Goal: Register for event/course

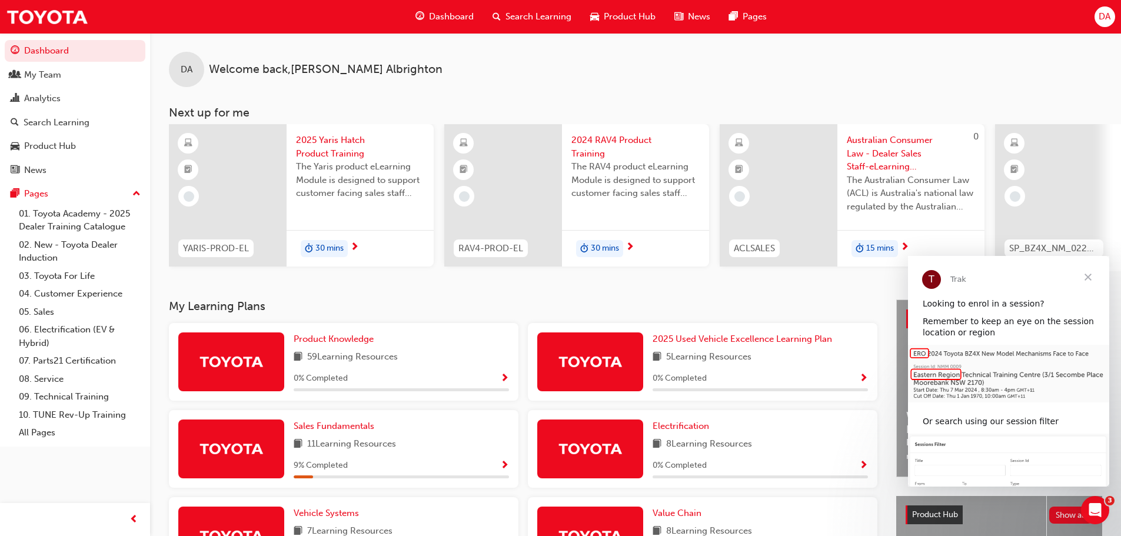
click at [52, 124] on div "Search Learning" at bounding box center [57, 123] width 66 height 14
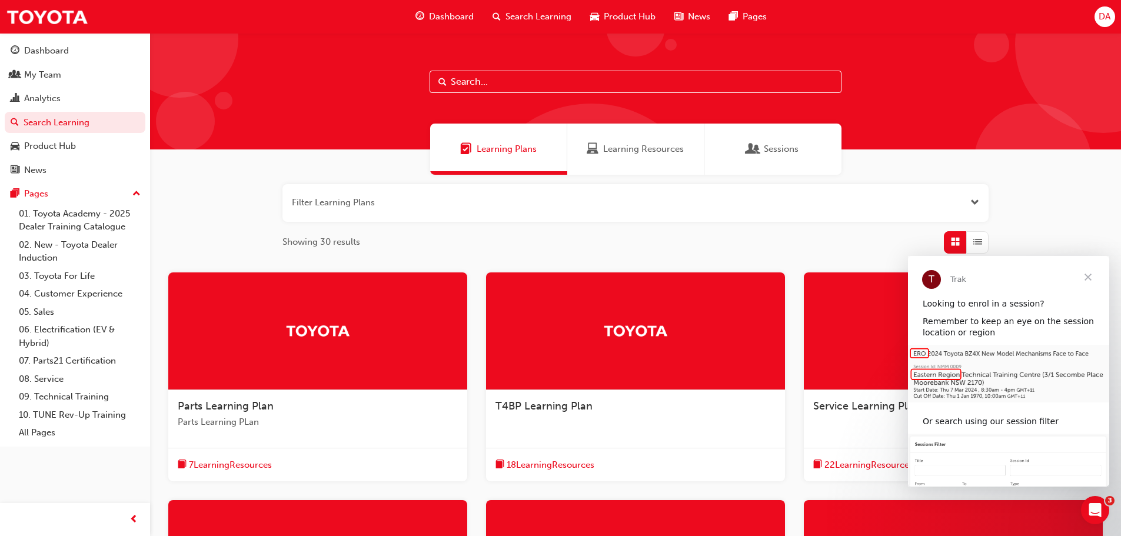
click at [553, 74] on input "text" at bounding box center [636, 82] width 412 height 22
paste input "TFLR2025PT2"
type input "TFLR2025PT2"
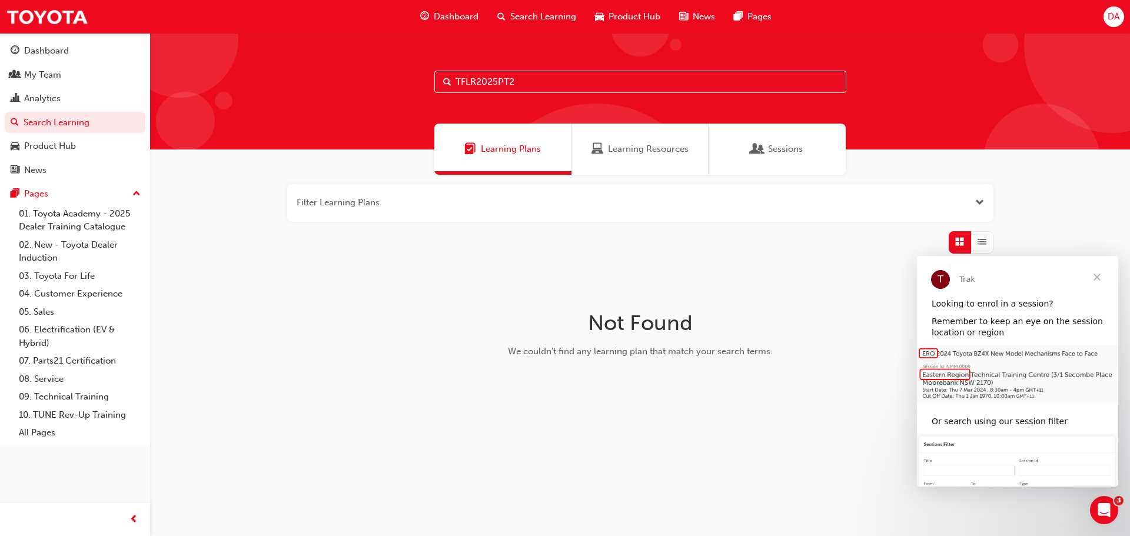
click at [38, 72] on div "My Team" at bounding box center [42, 75] width 37 height 14
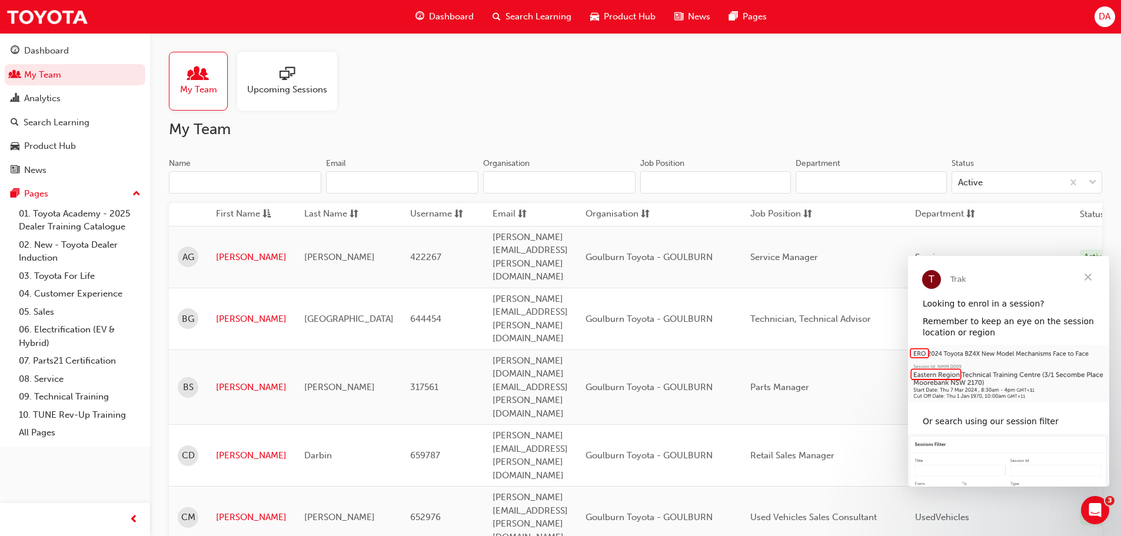
click at [286, 90] on span "Upcoming Sessions" at bounding box center [287, 90] width 80 height 14
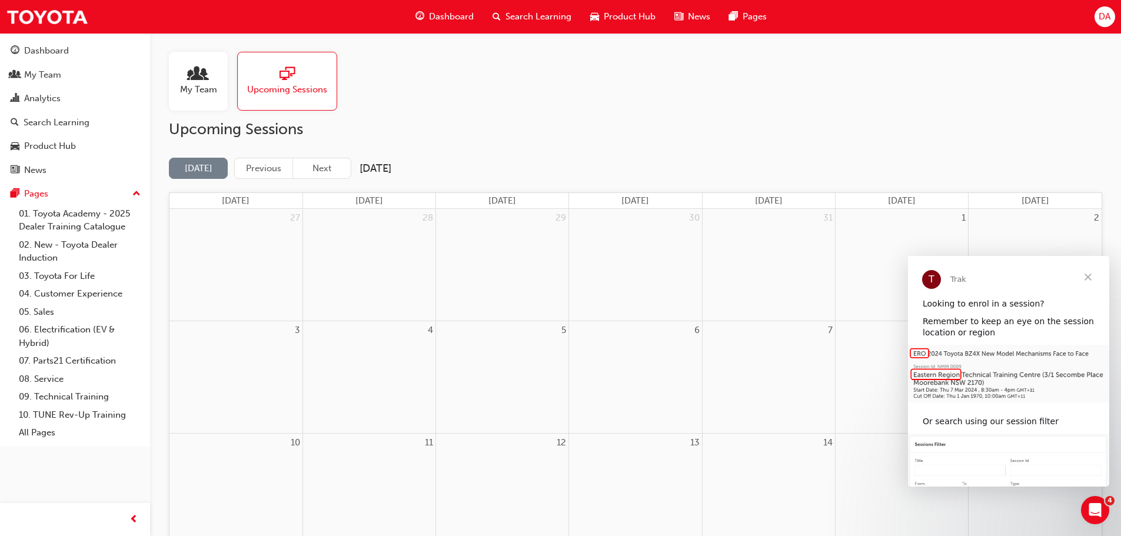
click at [43, 75] on div "My Team" at bounding box center [42, 75] width 37 height 14
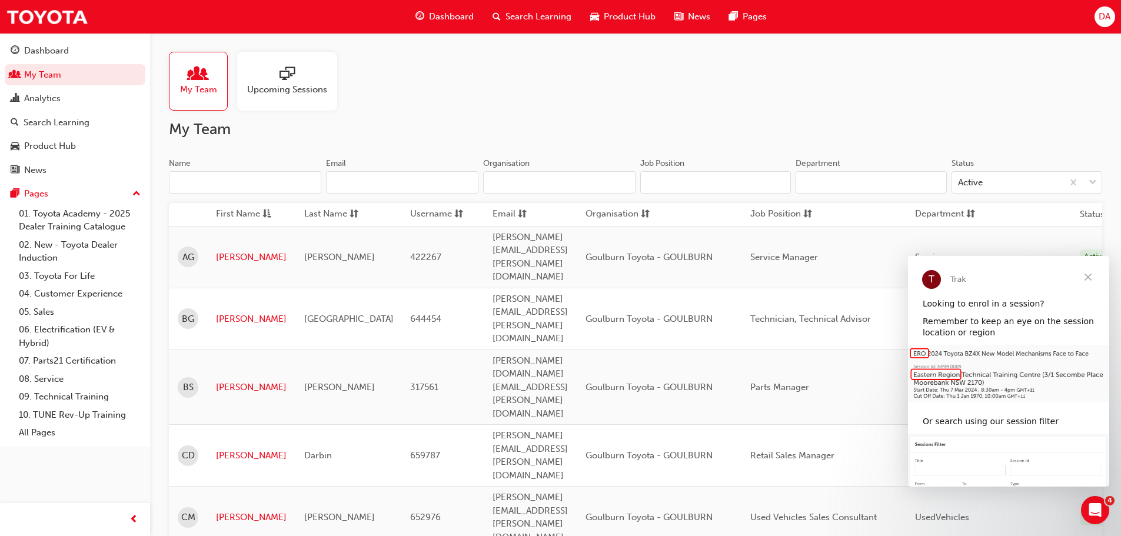
click at [658, 85] on div "My Team Upcoming Sessions" at bounding box center [635, 81] width 933 height 59
click at [65, 21] on img at bounding box center [47, 17] width 82 height 26
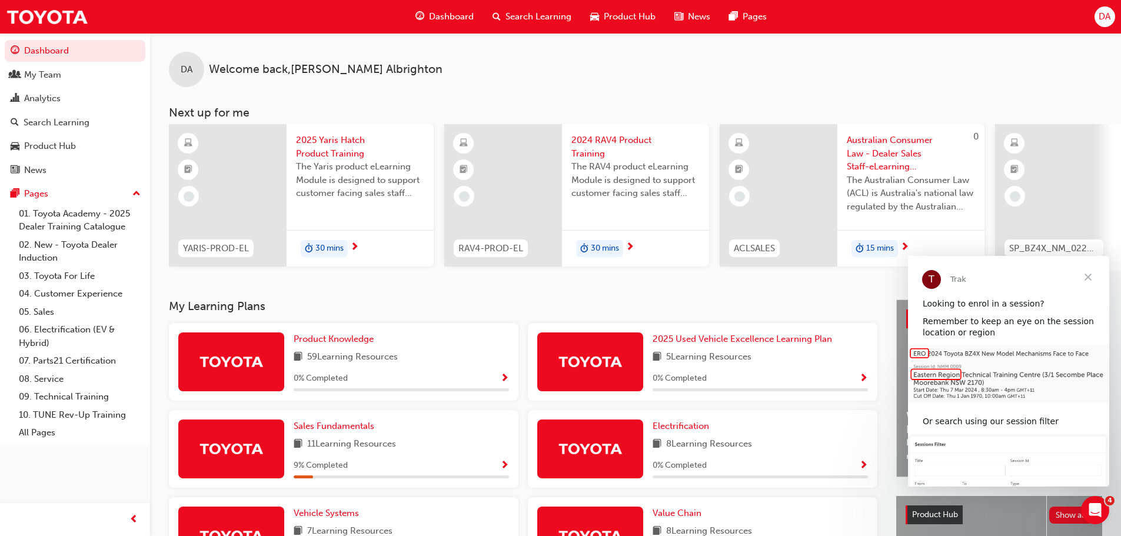
click at [46, 274] on link "03. Toyota For Life" at bounding box center [79, 276] width 131 height 18
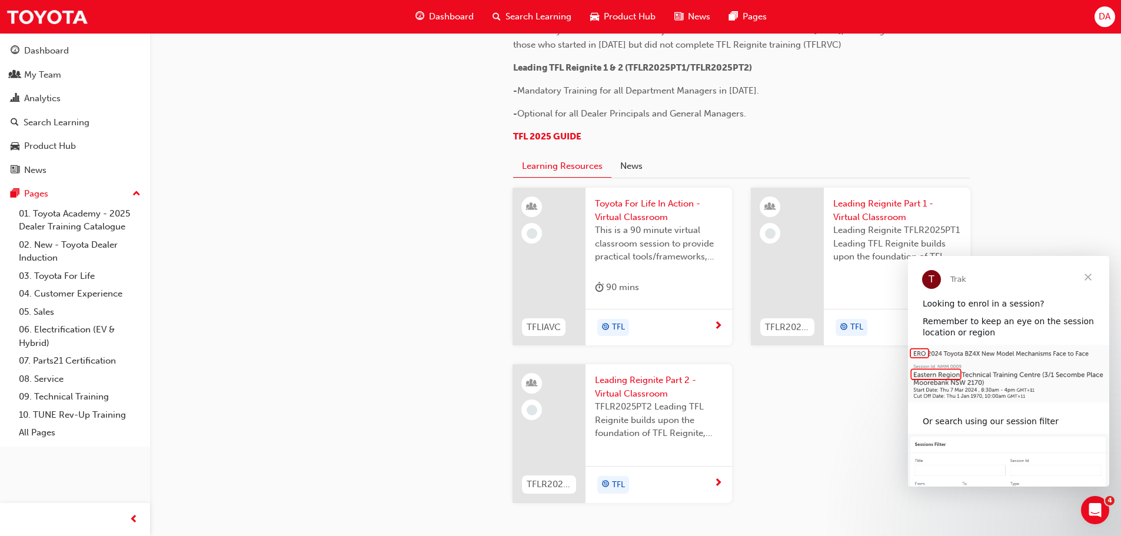
scroll to position [647, 0]
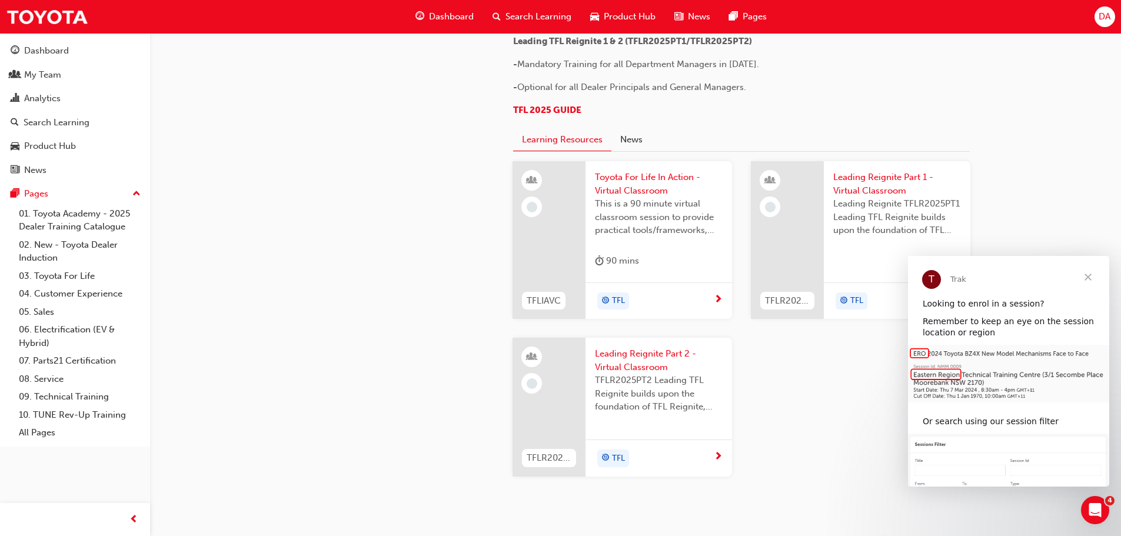
click at [659, 374] on span "TFLR2025PT2 Leading TFL Reignite builds upon the foundation of TFL Reignite, re…" at bounding box center [659, 394] width 128 height 40
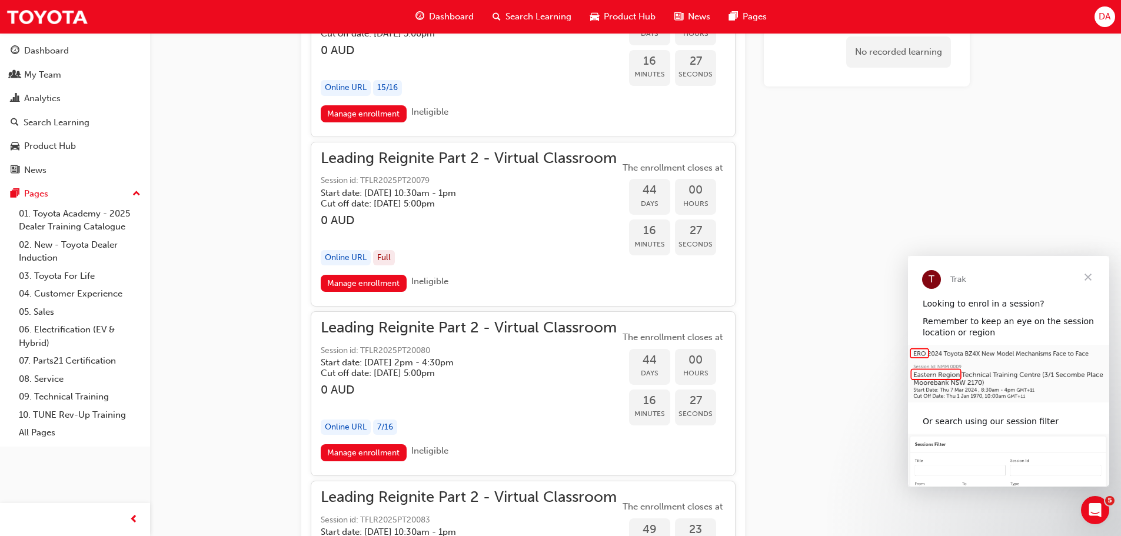
scroll to position [7682, 0]
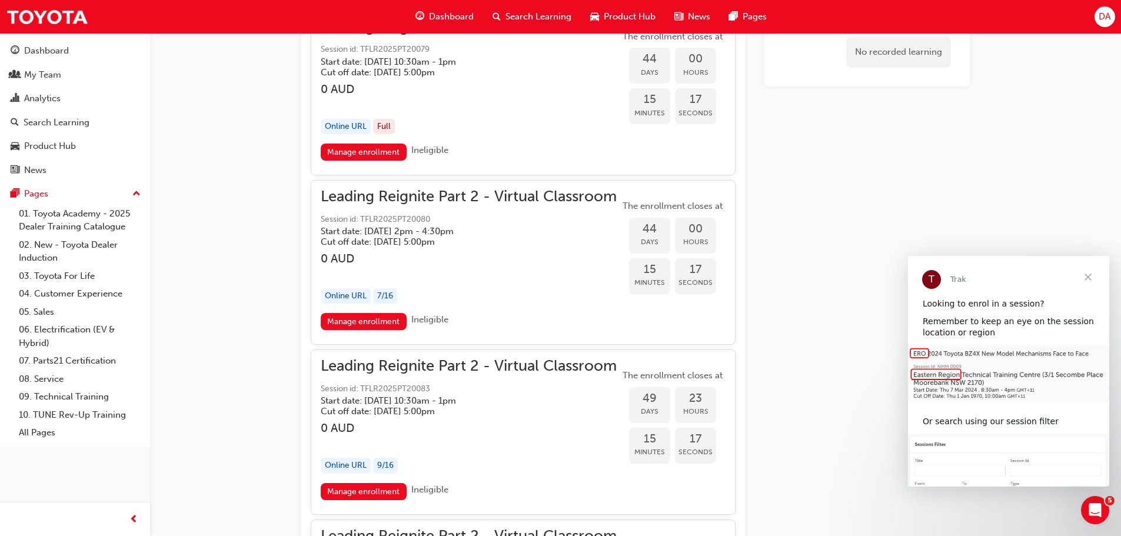
click at [369, 323] on link "Manage enrollment" at bounding box center [364, 321] width 86 height 17
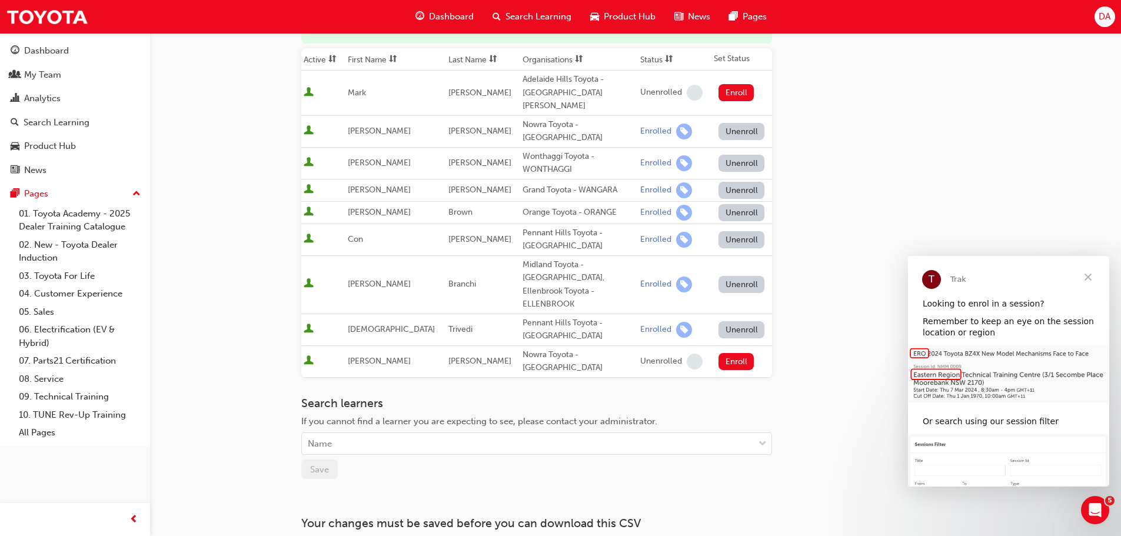
scroll to position [177, 0]
click at [504, 432] on div "Name" at bounding box center [528, 442] width 452 height 21
type input "darb"
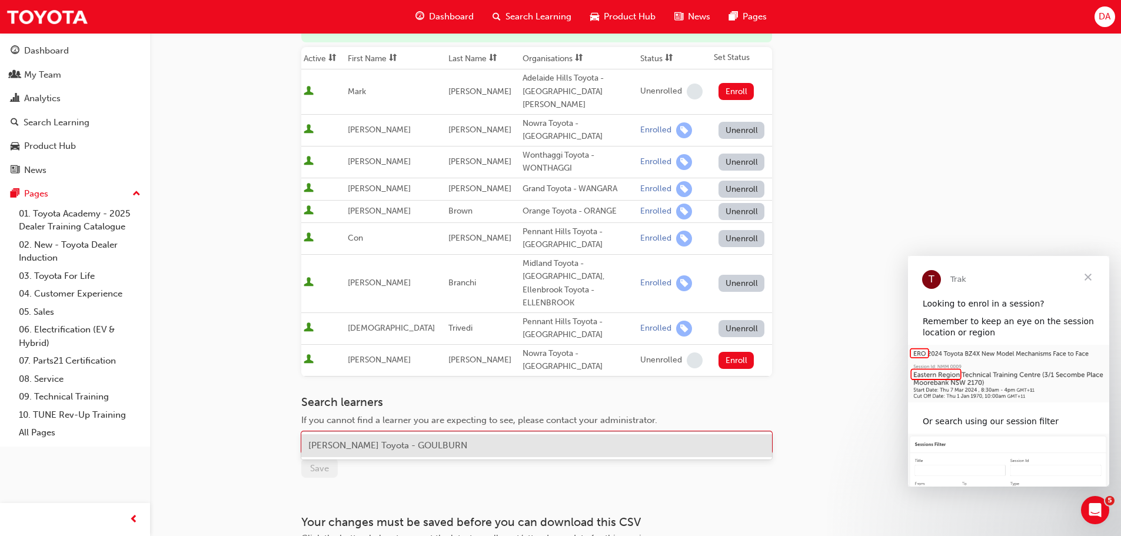
click at [467, 446] on span "Carl Darbin - Goulburn Toyota - GOULBURN" at bounding box center [387, 445] width 159 height 11
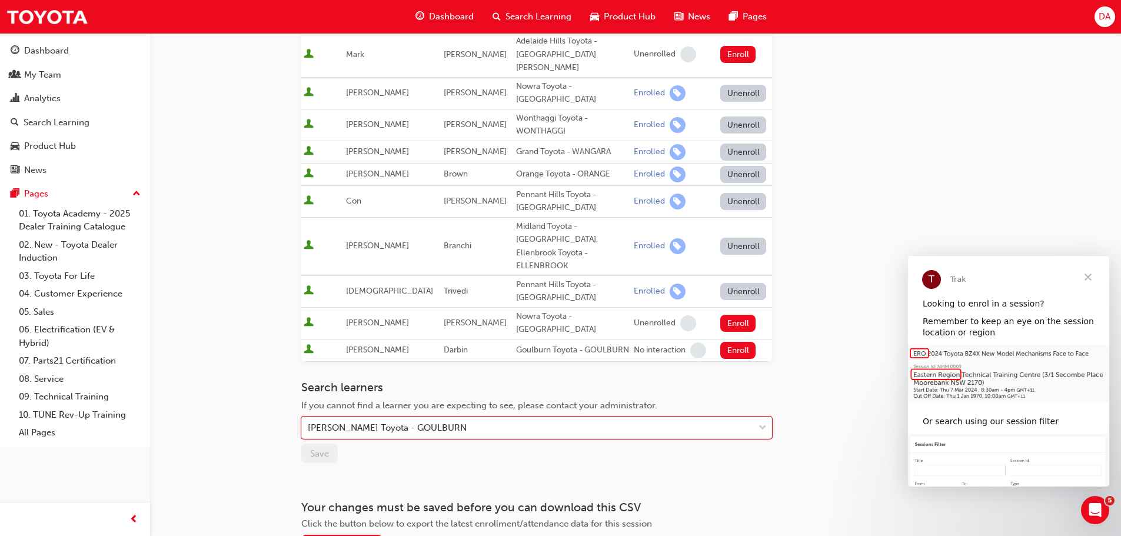
scroll to position [282, 0]
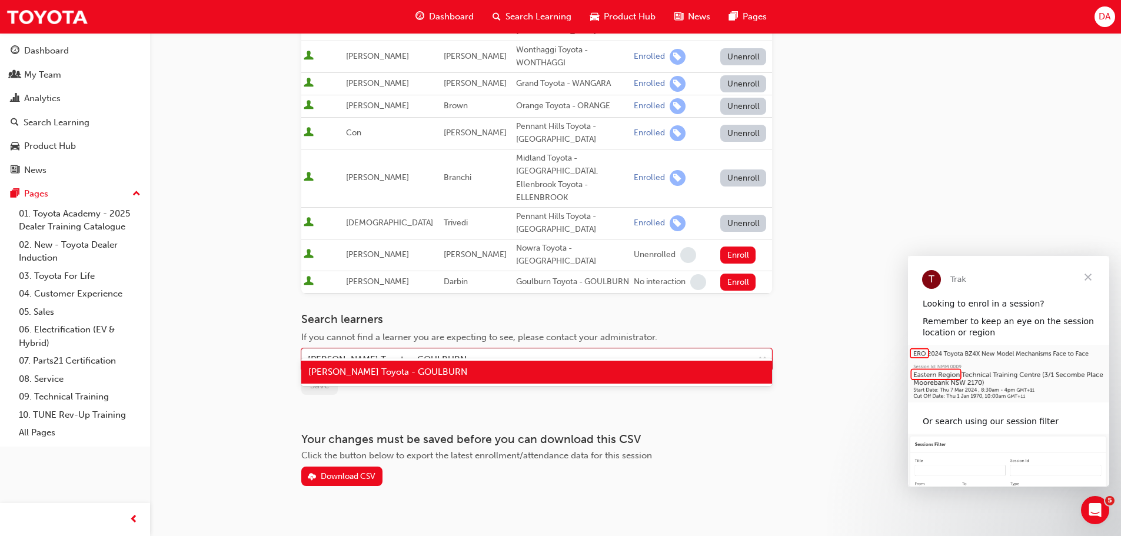
click at [600, 350] on div "Carl Darbin - Goulburn Toyota - GOULBURN" at bounding box center [528, 360] width 452 height 21
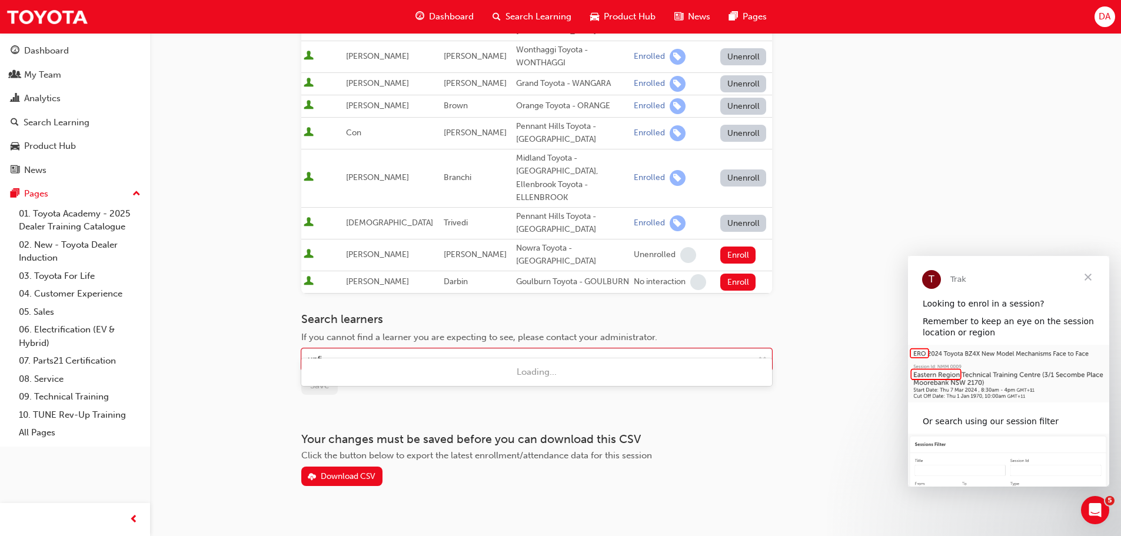
type input "upfiel"
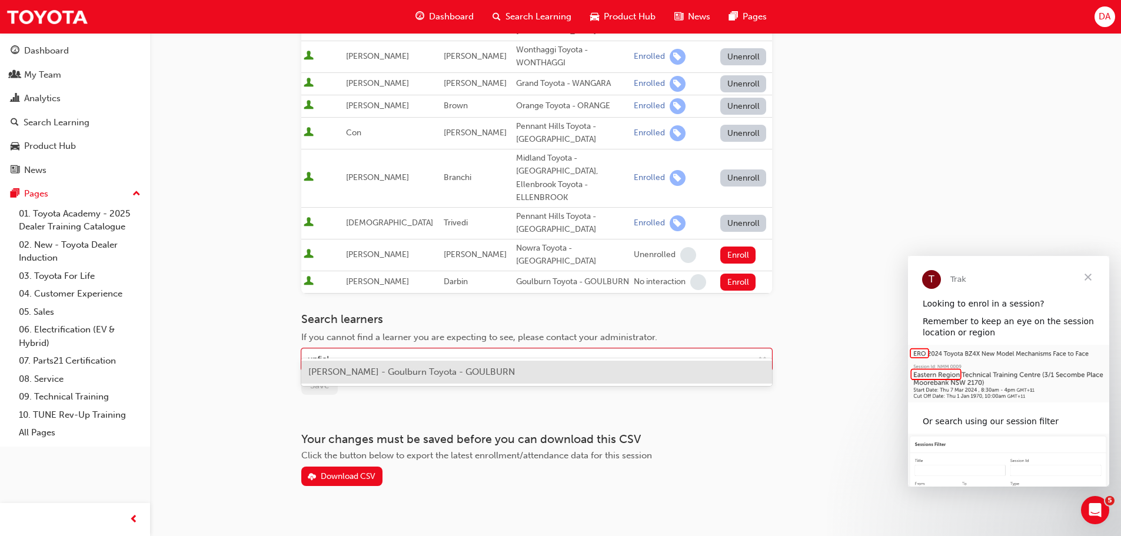
click at [484, 379] on div "Michael Upfield - Goulburn Toyota - GOULBURN" at bounding box center [536, 372] width 471 height 23
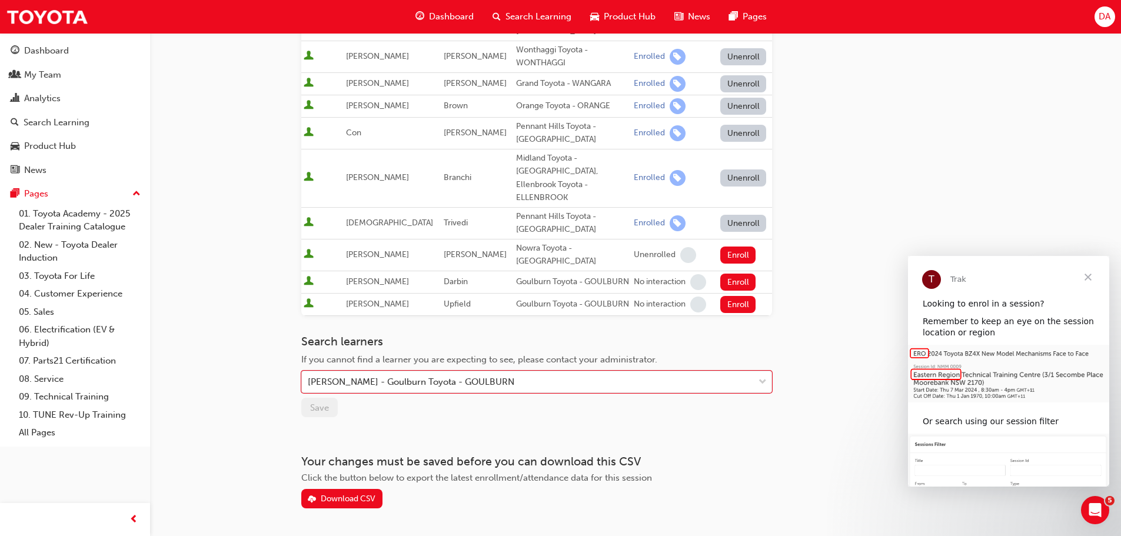
click at [510, 372] on div "Michael Upfield - Goulburn Toyota - GOULBURN" at bounding box center [528, 382] width 452 height 21
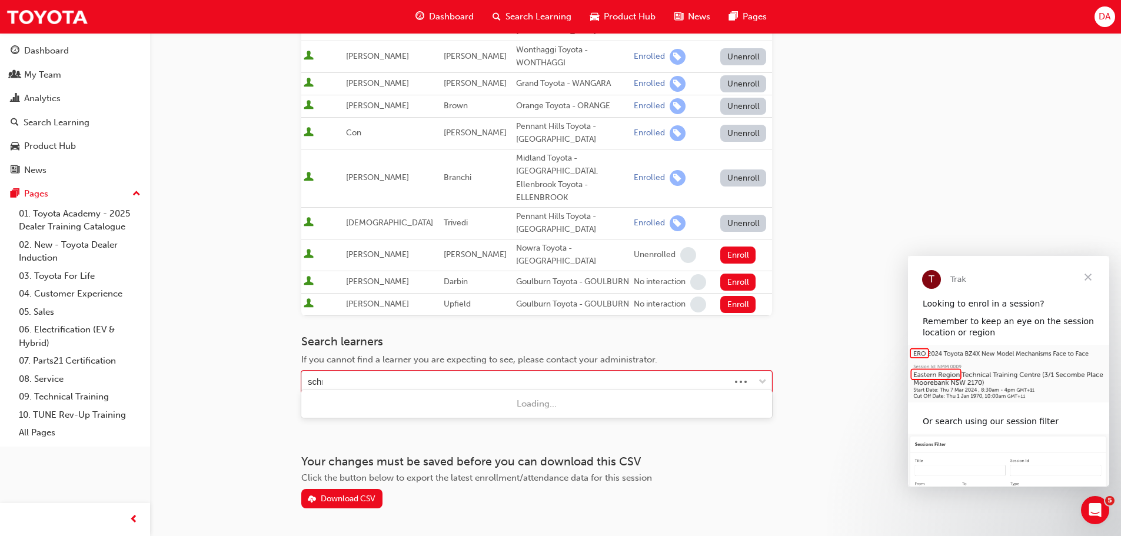
type input "schmi"
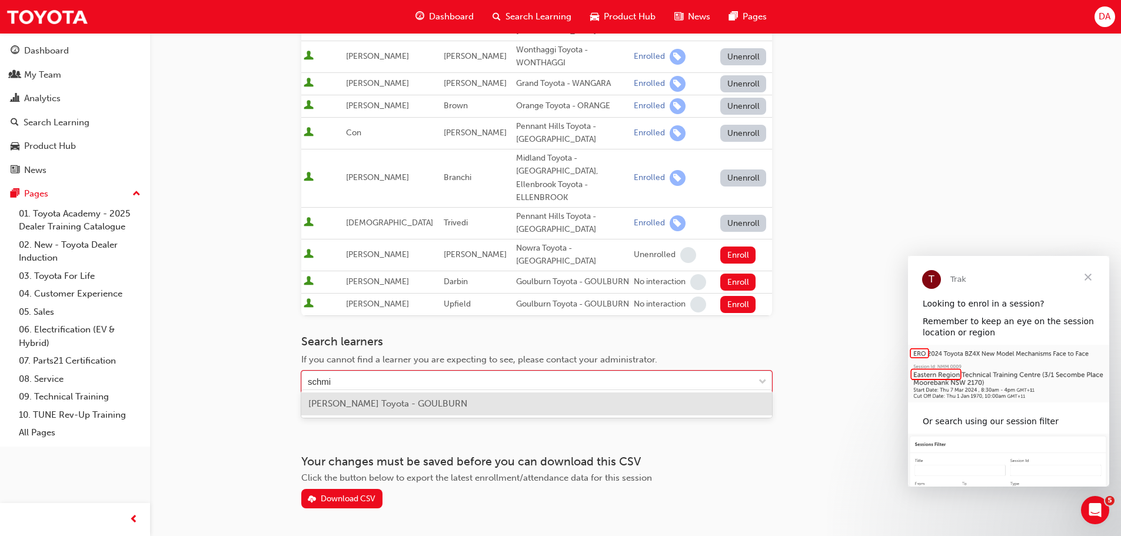
click at [467, 403] on span "Brian Schmidt - Goulburn Toyota - GOULBURN" at bounding box center [387, 403] width 159 height 11
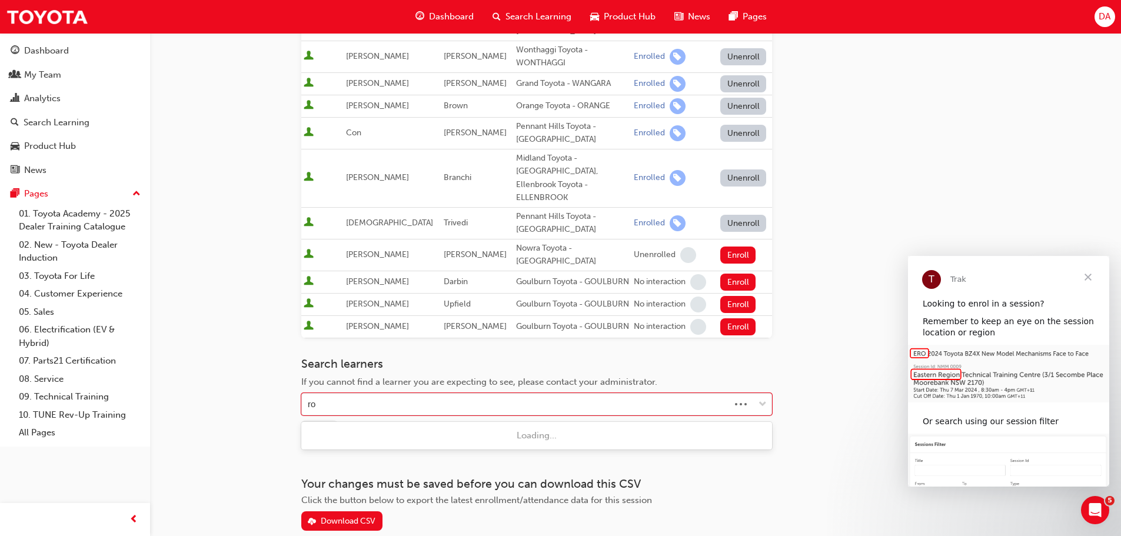
type input "roy"
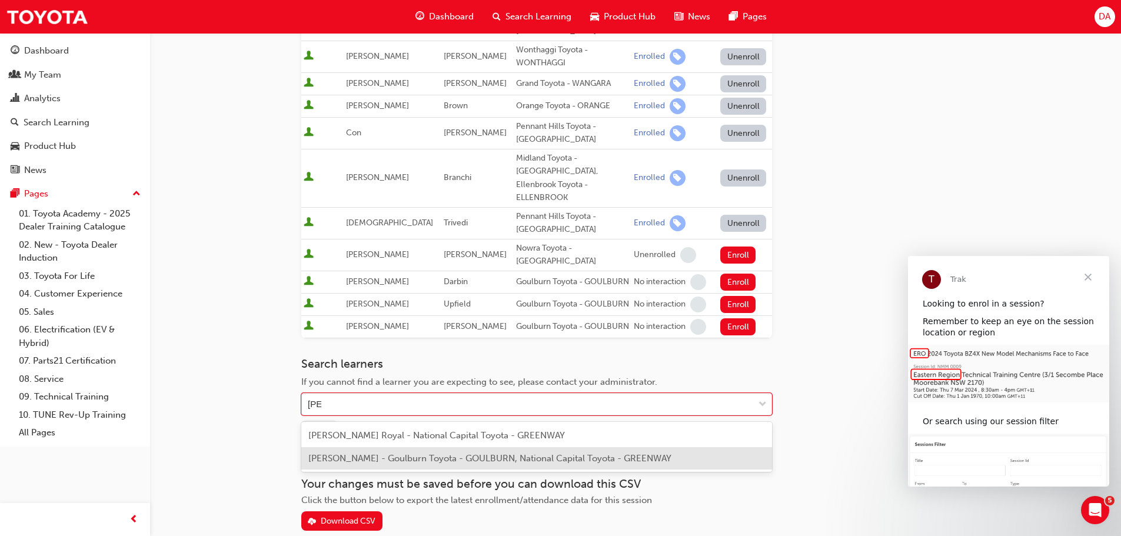
click at [521, 456] on span "Roy Ward - Goulburn Toyota - GOULBURN, National Capital Toyota - GREENWAY" at bounding box center [489, 458] width 363 height 11
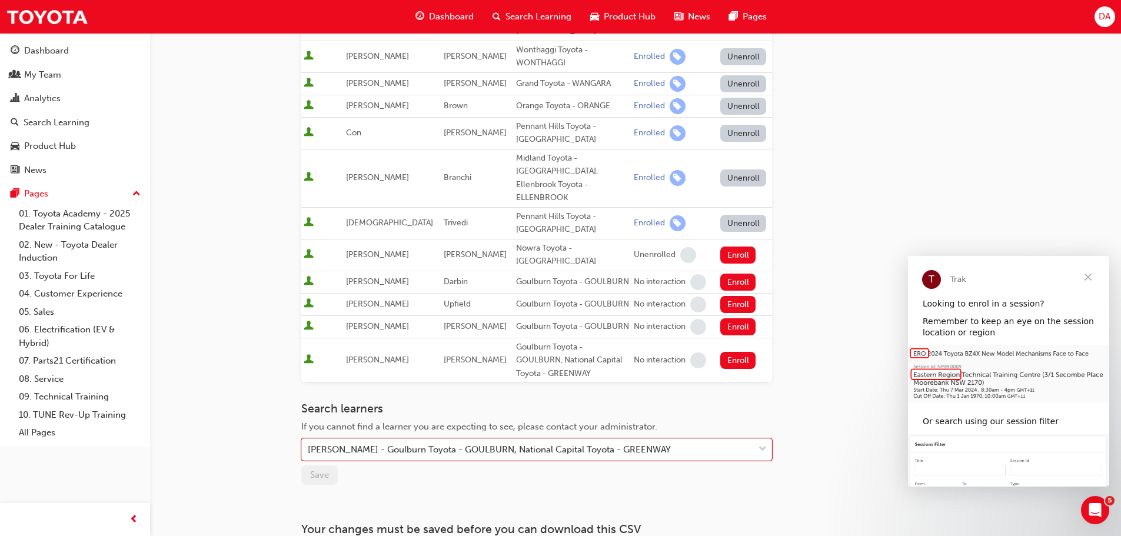
click at [728, 274] on button "Enroll" at bounding box center [737, 282] width 35 height 17
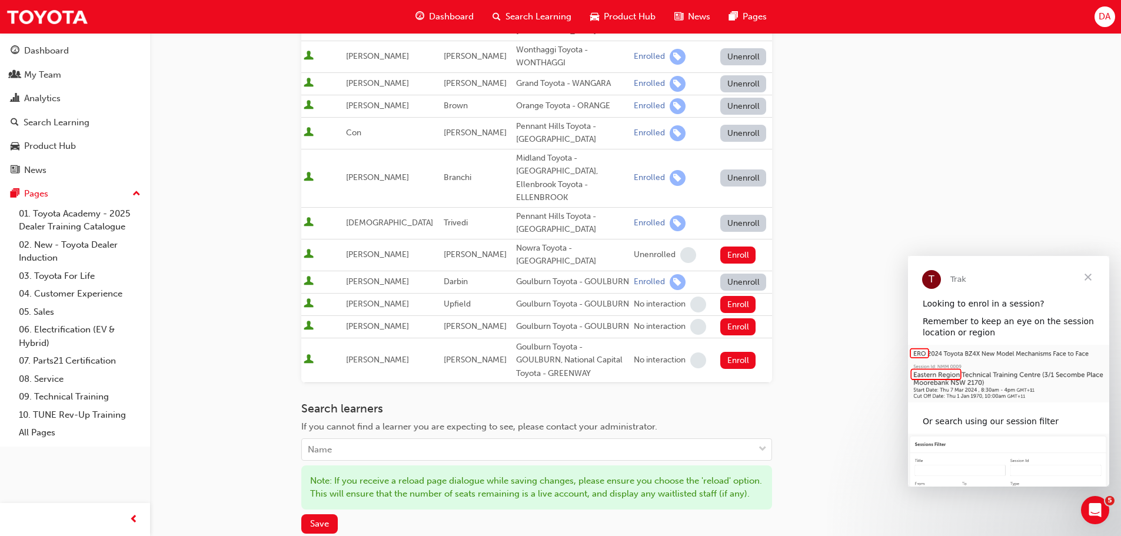
click at [735, 296] on button "Enroll" at bounding box center [737, 304] width 35 height 17
click at [735, 318] on button "Enroll" at bounding box center [737, 326] width 35 height 17
click at [732, 360] on button "Enroll" at bounding box center [737, 360] width 35 height 17
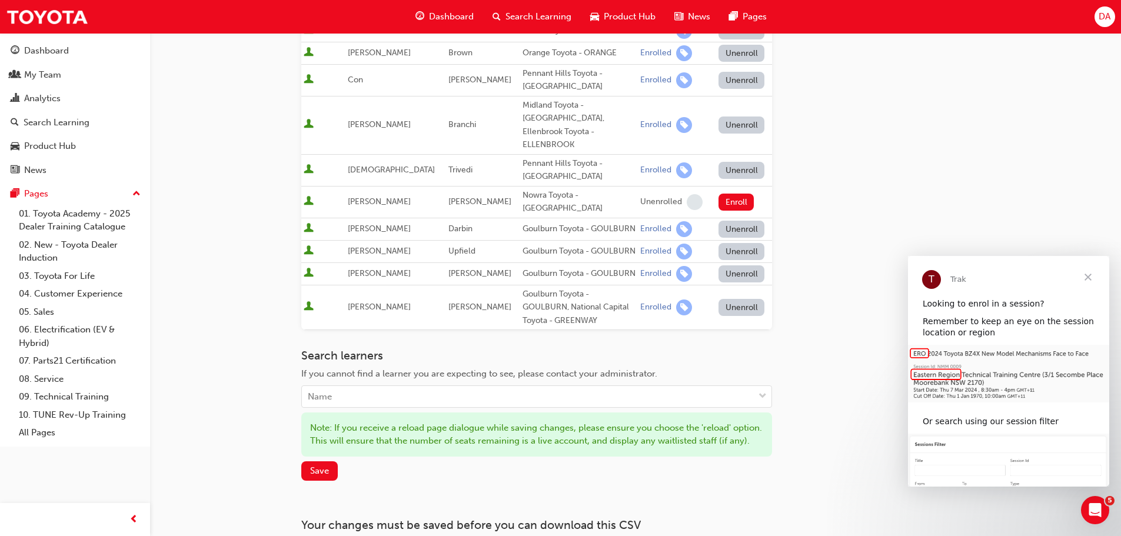
scroll to position [394, 0]
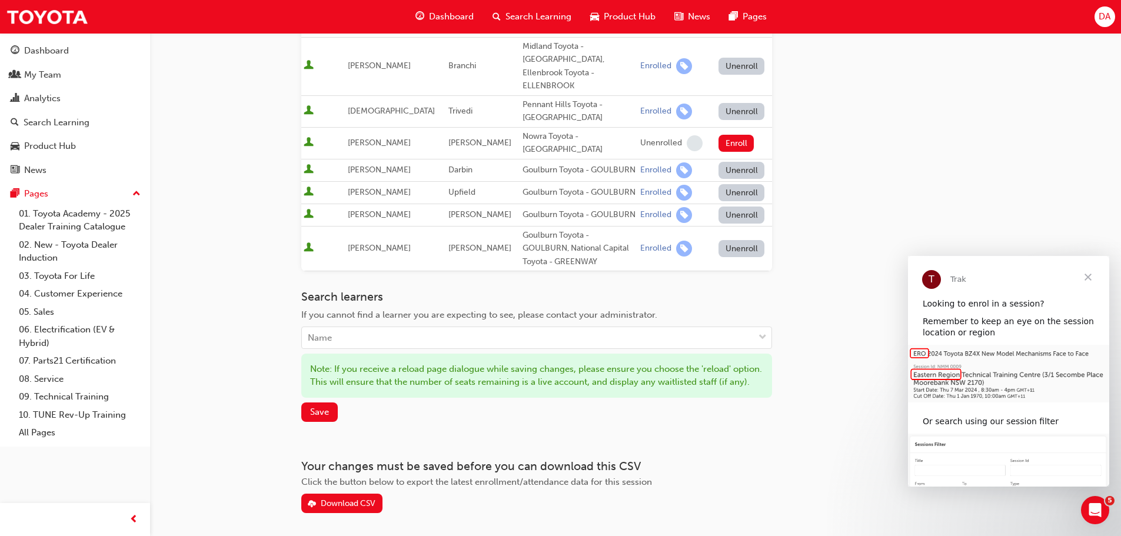
click at [323, 417] on span "Save" at bounding box center [319, 412] width 19 height 11
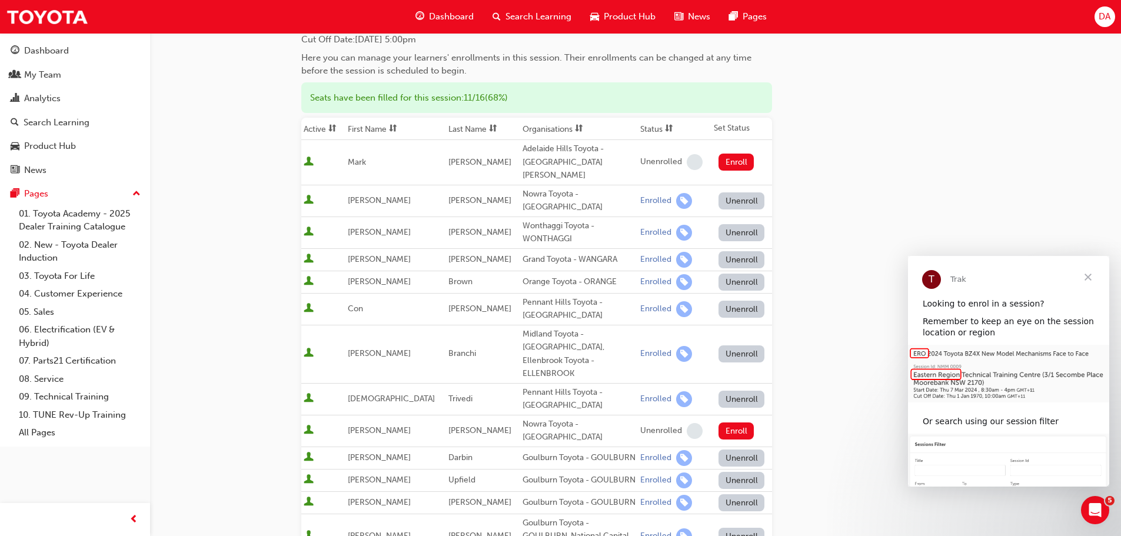
scroll to position [0, 0]
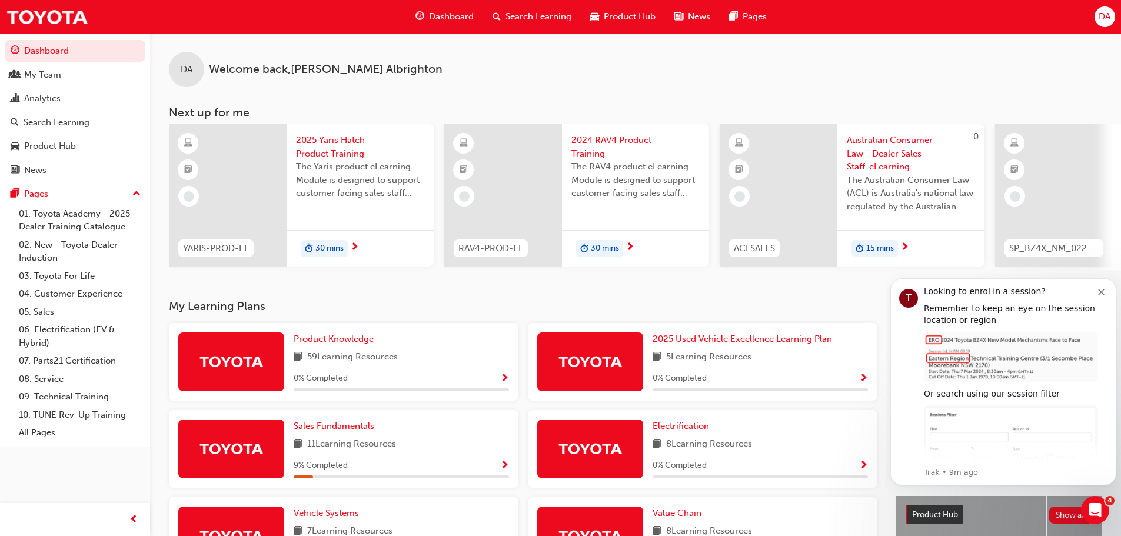
click at [88, 273] on link "03. Toyota For Life" at bounding box center [79, 276] width 131 height 18
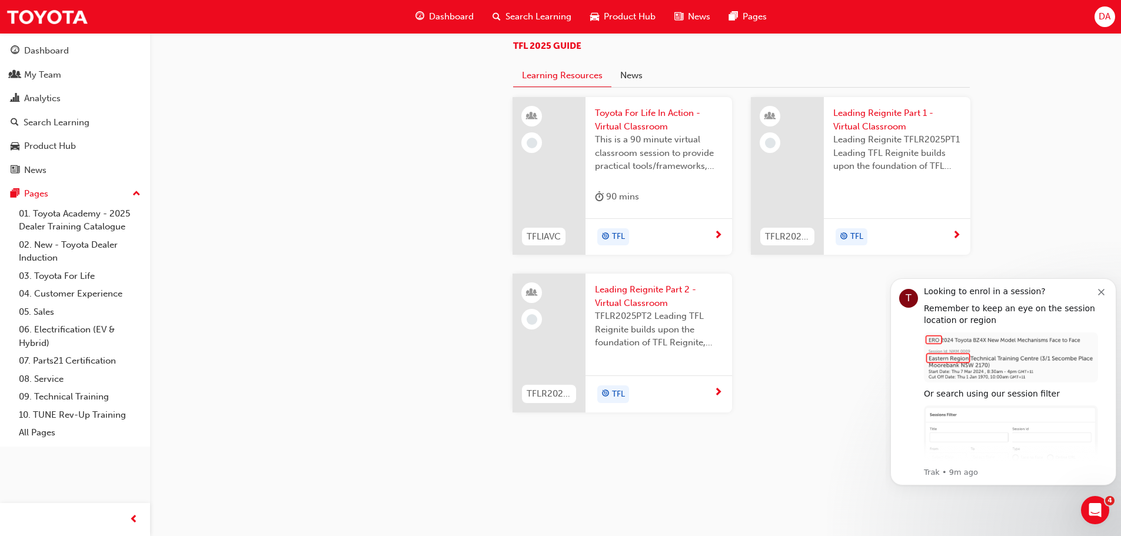
scroll to position [1236, 0]
click at [640, 309] on span "Leading Reignite Part 2 - Virtual Classroom" at bounding box center [659, 296] width 128 height 26
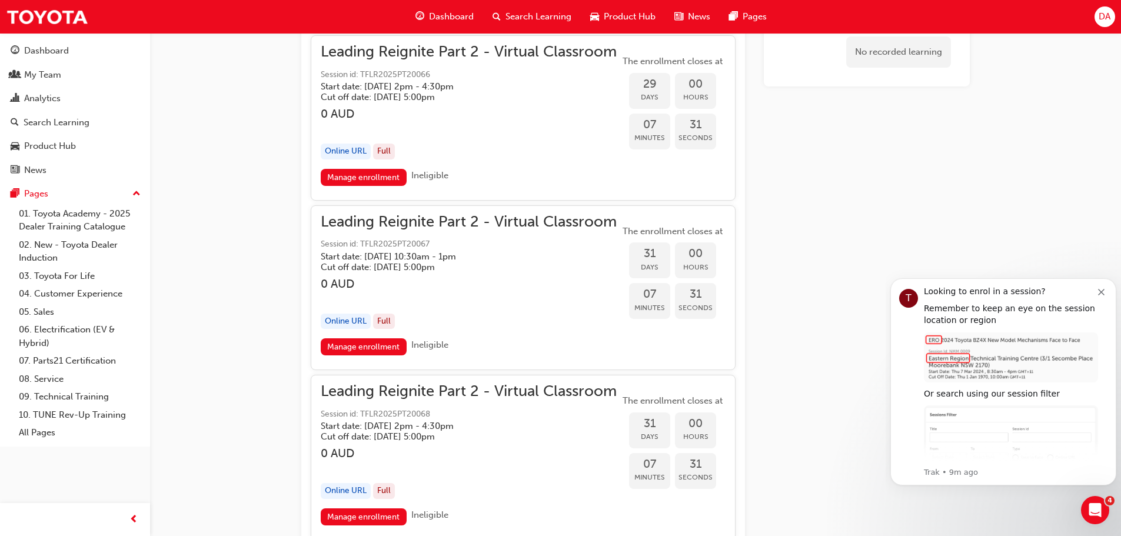
scroll to position [5459, 0]
click at [375, 347] on link "Manage enrollment" at bounding box center [364, 345] width 86 height 17
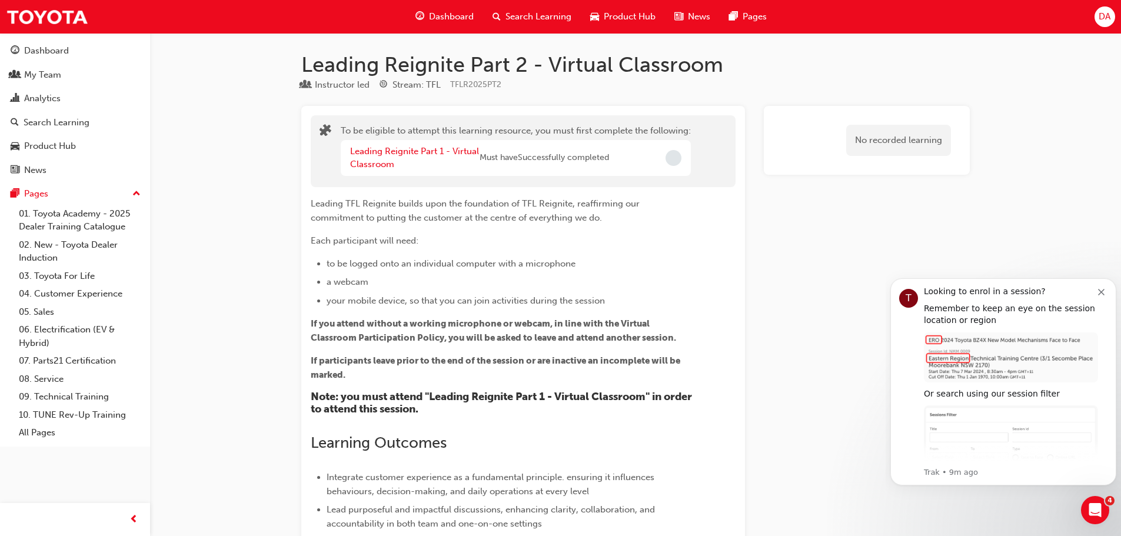
scroll to position [5459, 0]
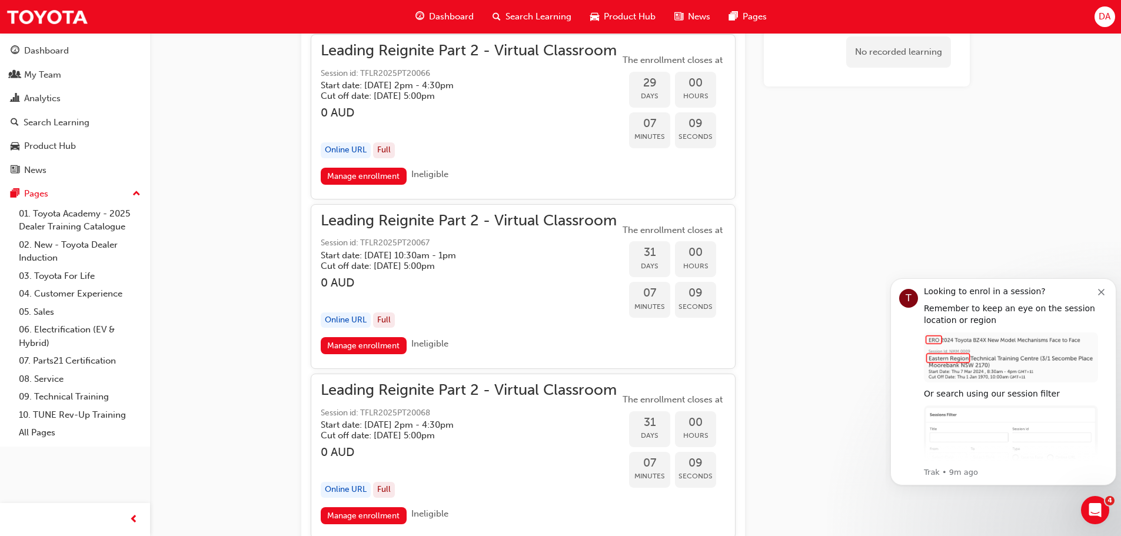
click at [378, 512] on link "Manage enrollment" at bounding box center [364, 515] width 86 height 17
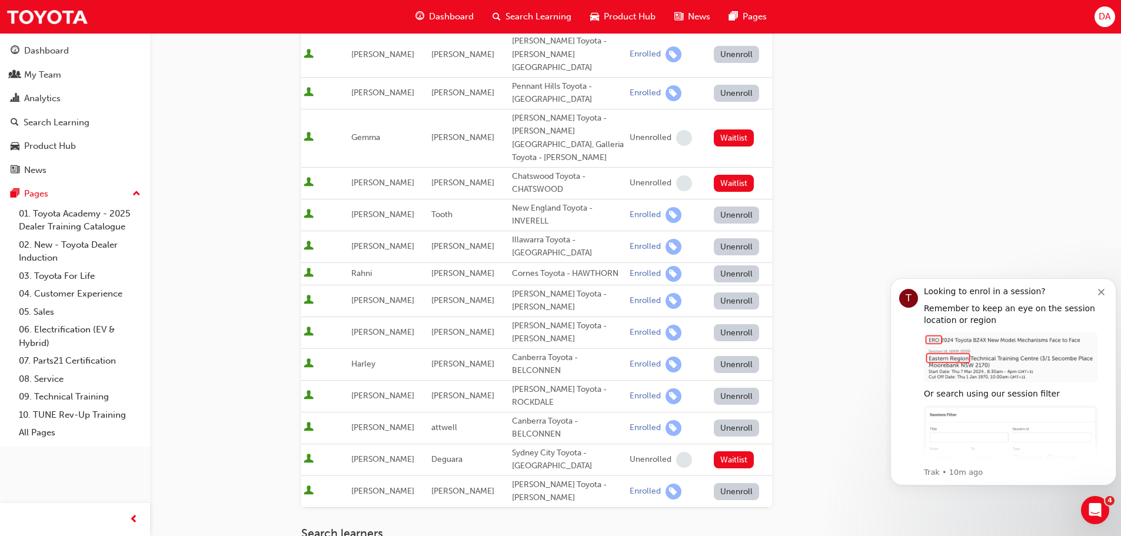
scroll to position [471, 0]
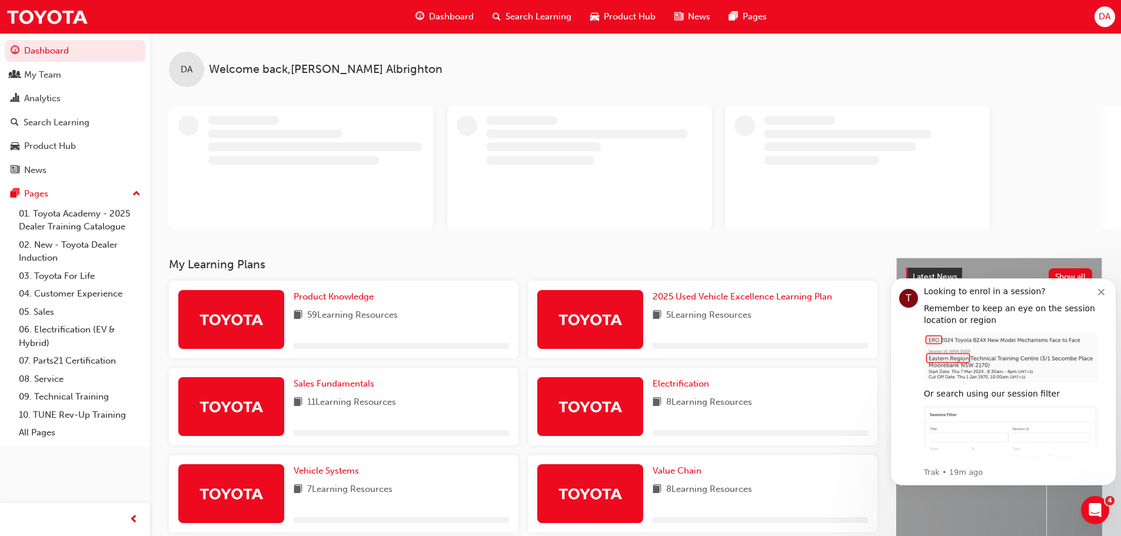
click at [59, 279] on link "03. Toyota For Life" at bounding box center [79, 276] width 131 height 18
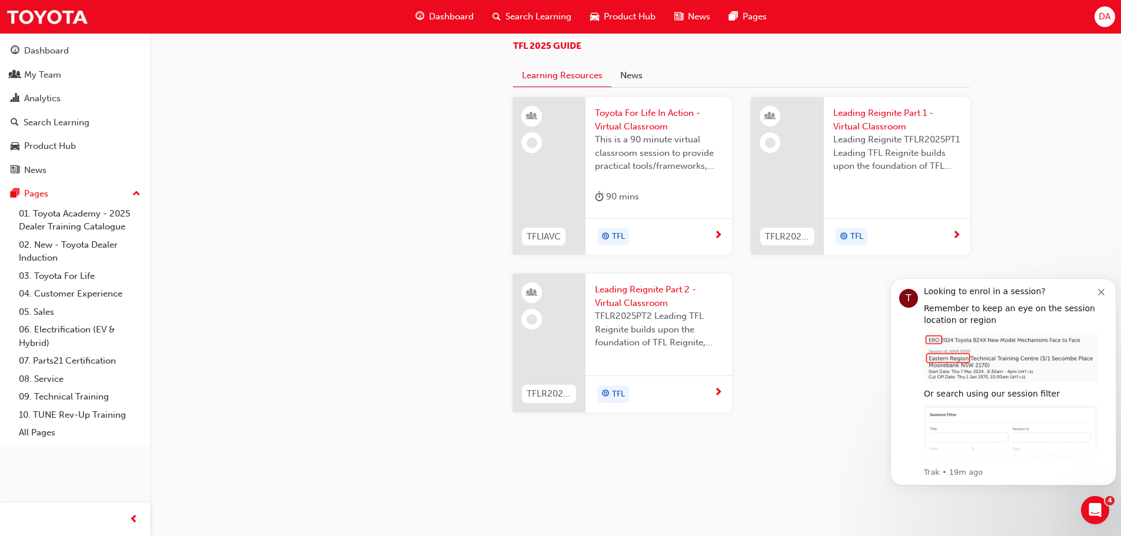
scroll to position [1236, 0]
click at [631, 329] on span "TFLR2025PT2 Leading TFL Reignite builds upon the foundation of TFL Reignite, re…" at bounding box center [659, 329] width 128 height 40
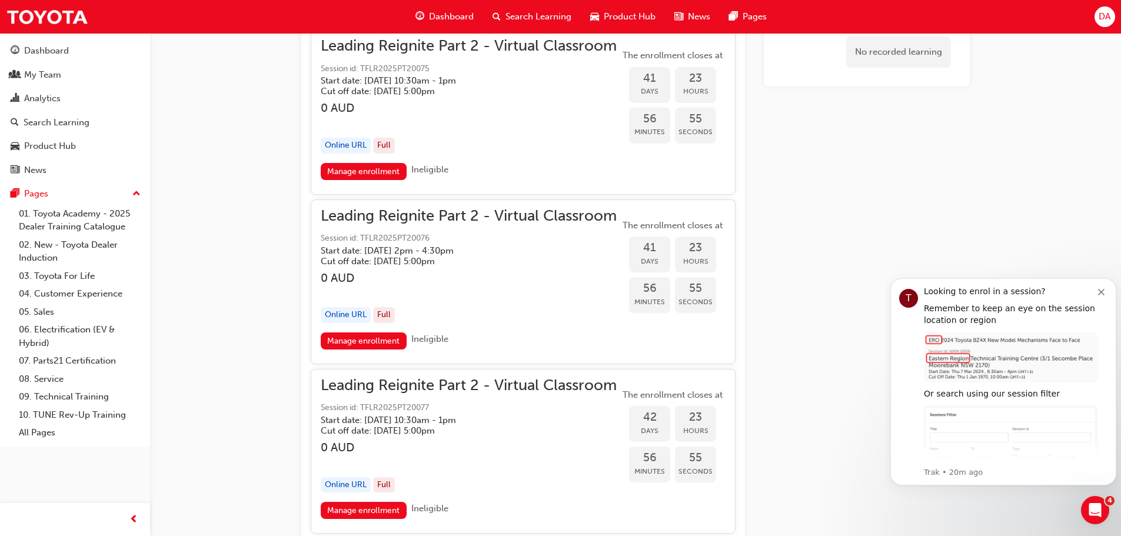
scroll to position [7401, 0]
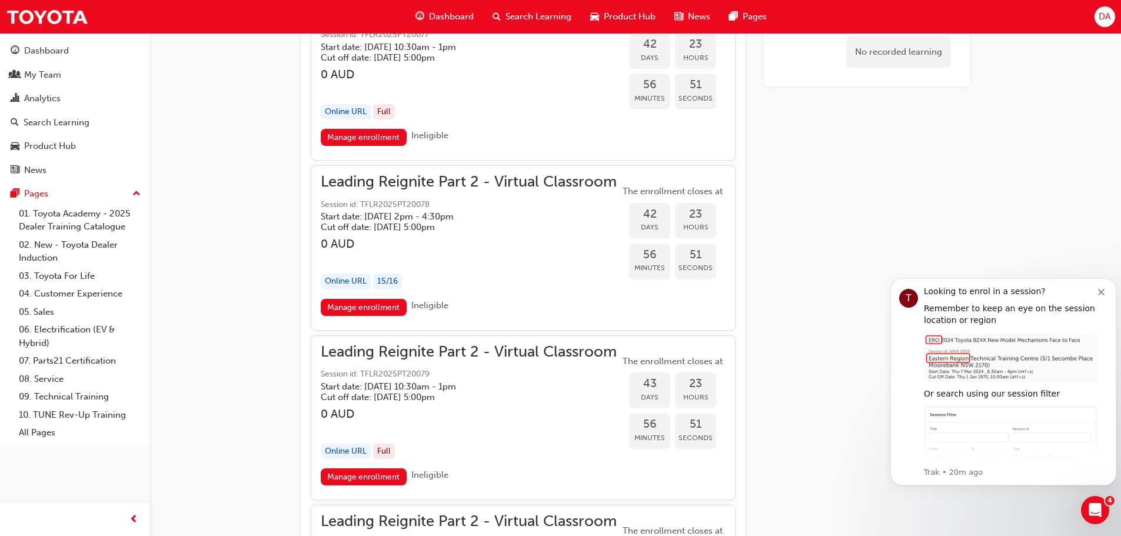
click at [374, 307] on link "Manage enrollment" at bounding box center [364, 307] width 86 height 17
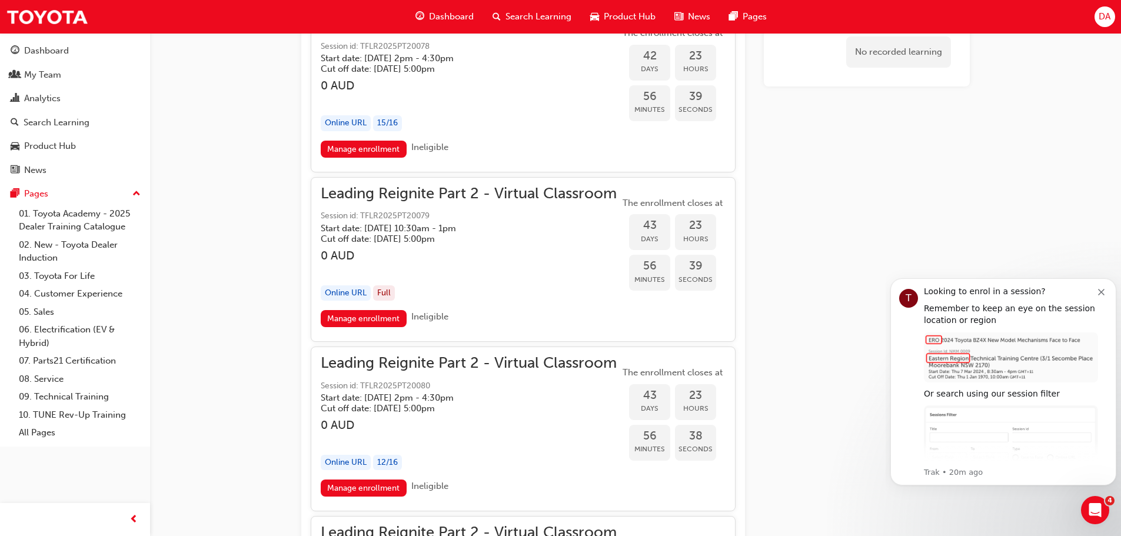
scroll to position [7577, 0]
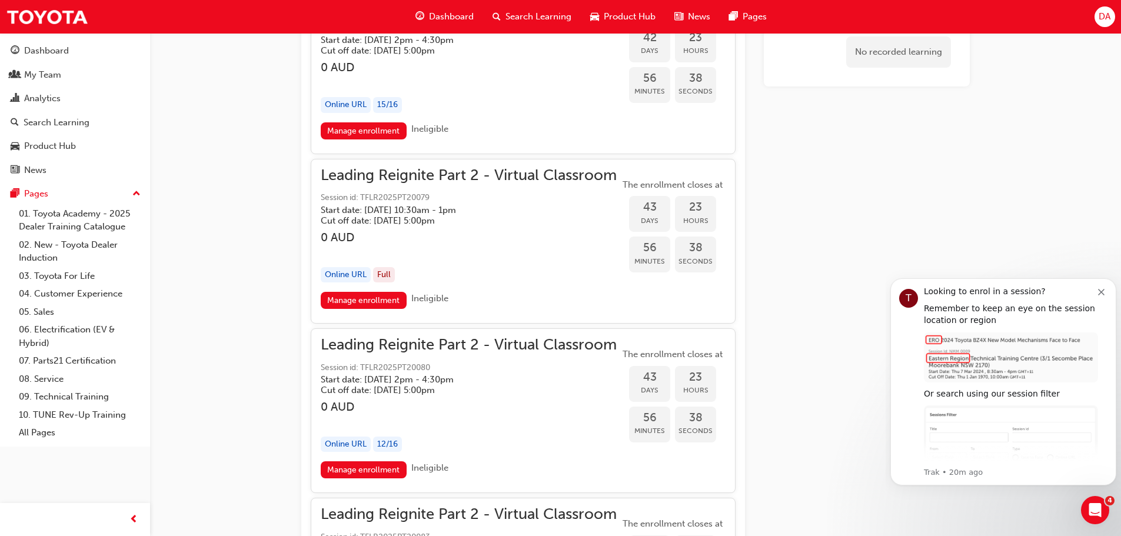
click at [381, 466] on link "Manage enrollment" at bounding box center [364, 469] width 86 height 17
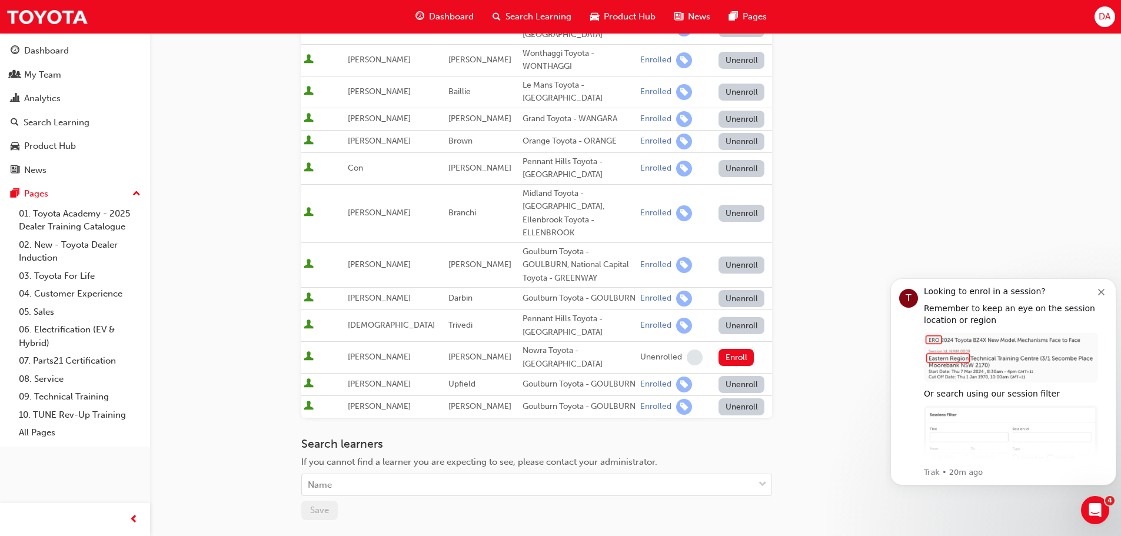
scroll to position [294, 0]
